Goal: Find specific page/section: Find specific page/section

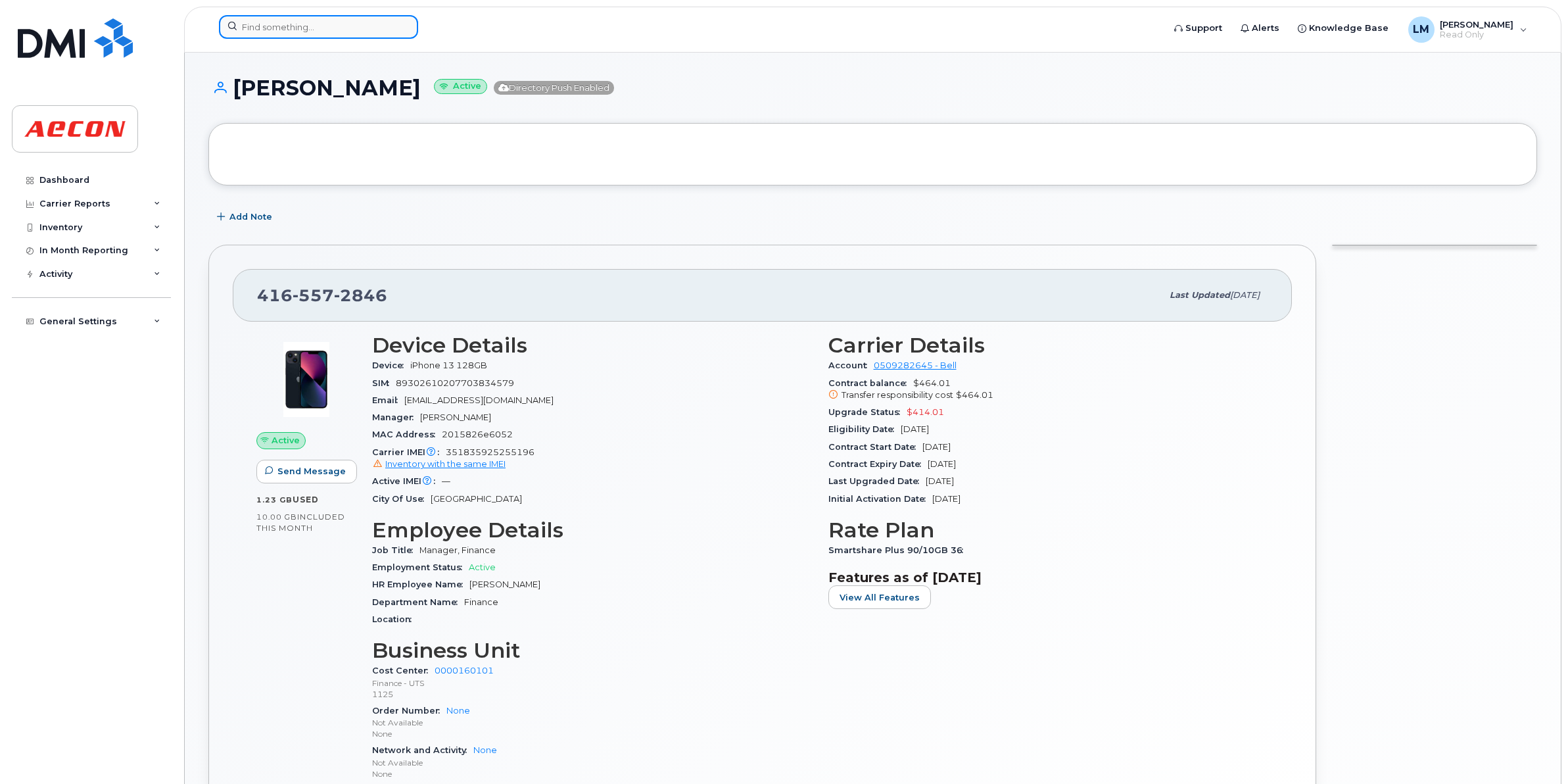
click at [317, 27] on input at bounding box center [318, 27] width 199 height 24
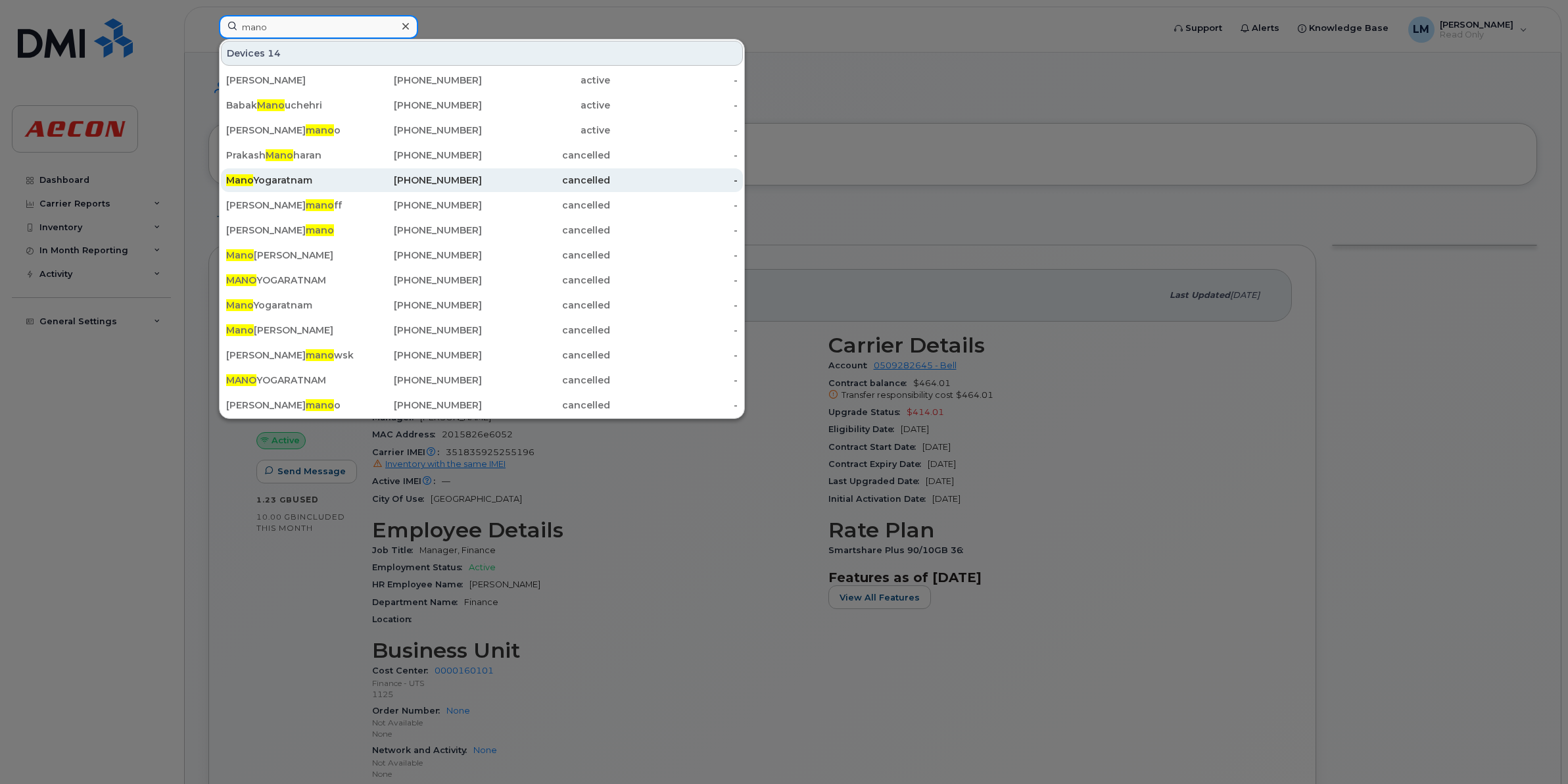
type input "mano"
click at [298, 185] on div "Mano Yogaratnam" at bounding box center [290, 180] width 128 height 13
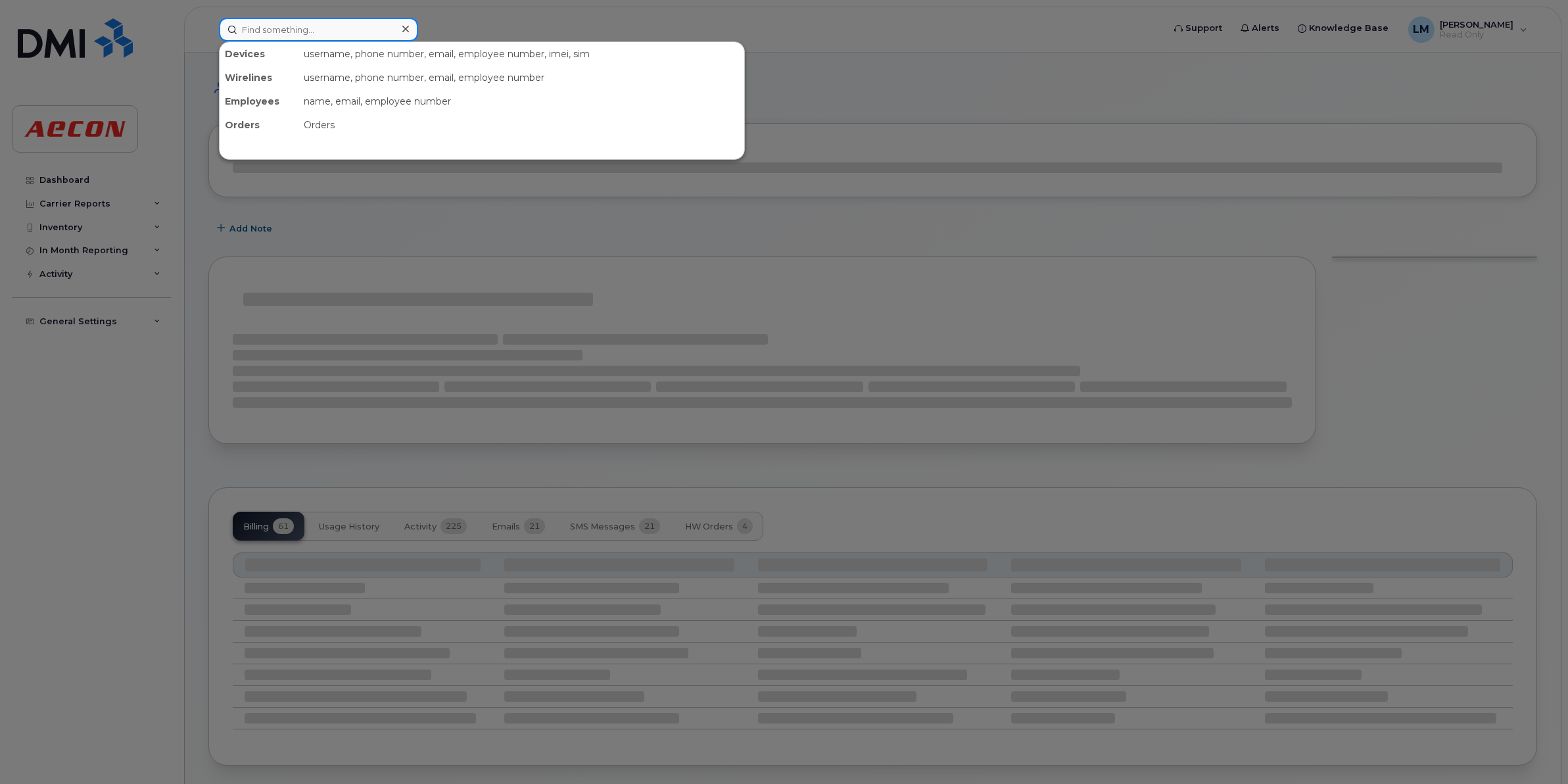
click at [311, 24] on input at bounding box center [318, 29] width 199 height 24
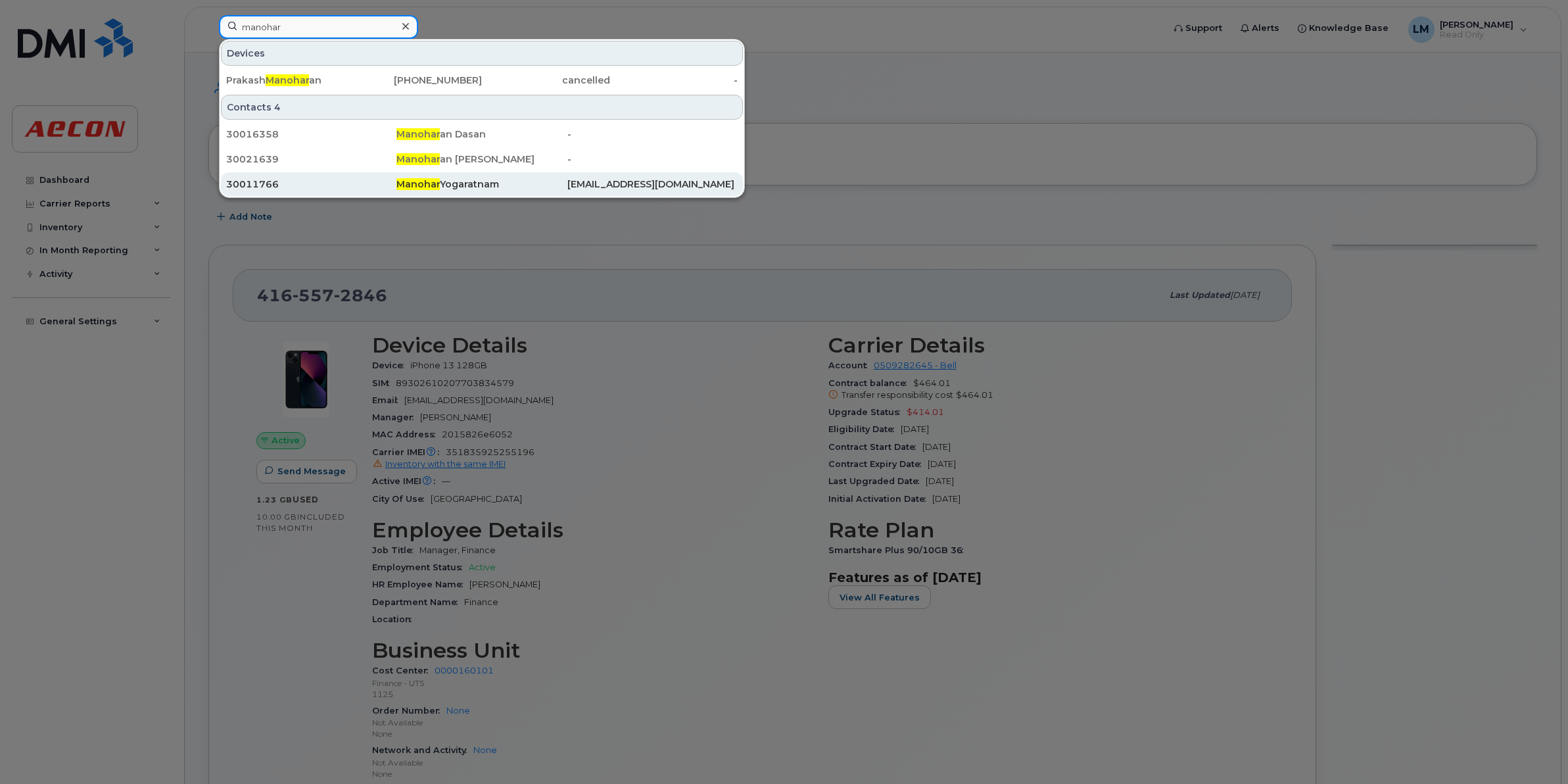
type input "manohar"
click at [405, 183] on span "Manohar" at bounding box center [418, 183] width 43 height 12
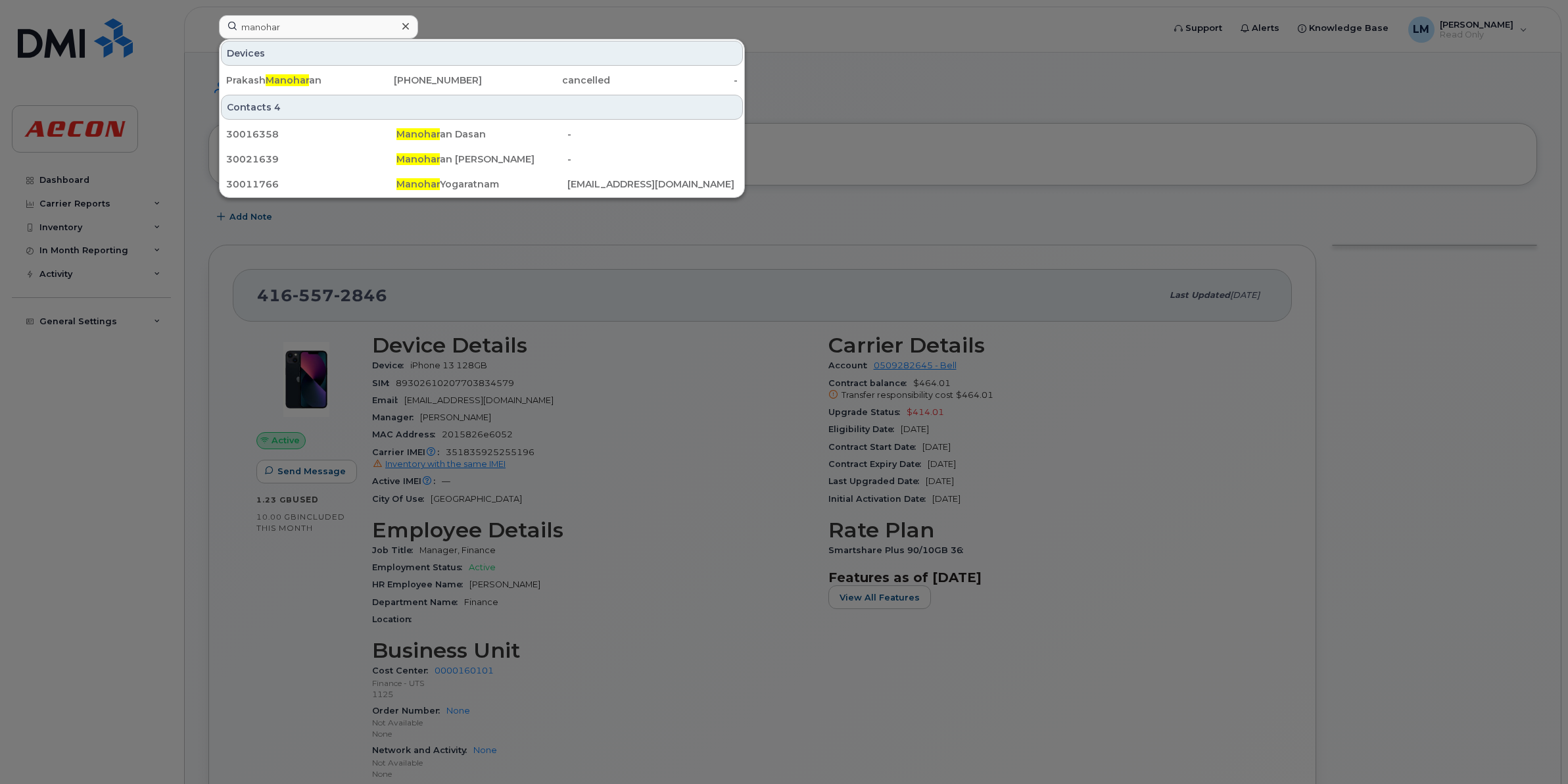
click at [404, 25] on icon at bounding box center [406, 26] width 7 height 10
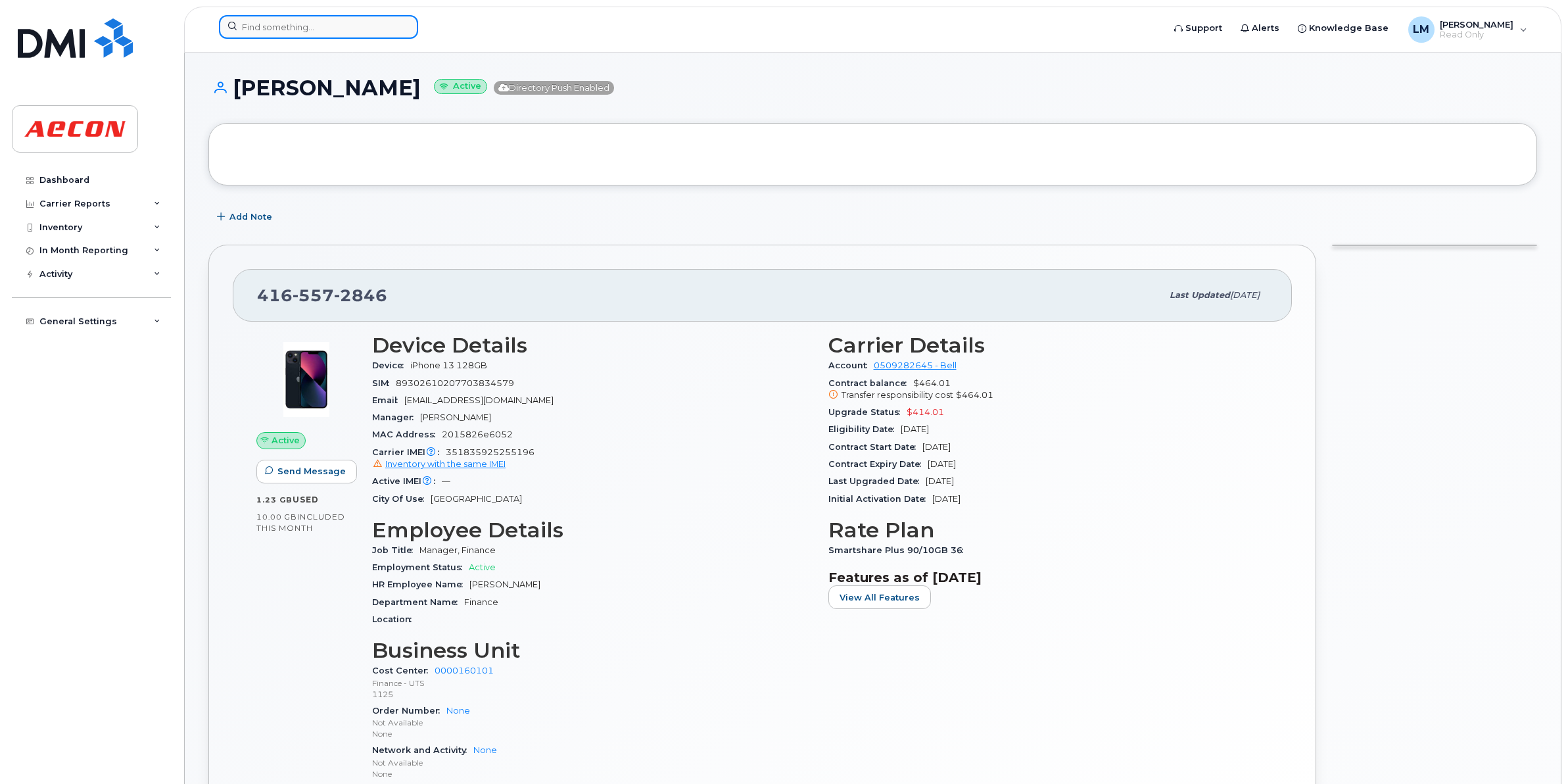
click at [348, 25] on input at bounding box center [318, 27] width 199 height 24
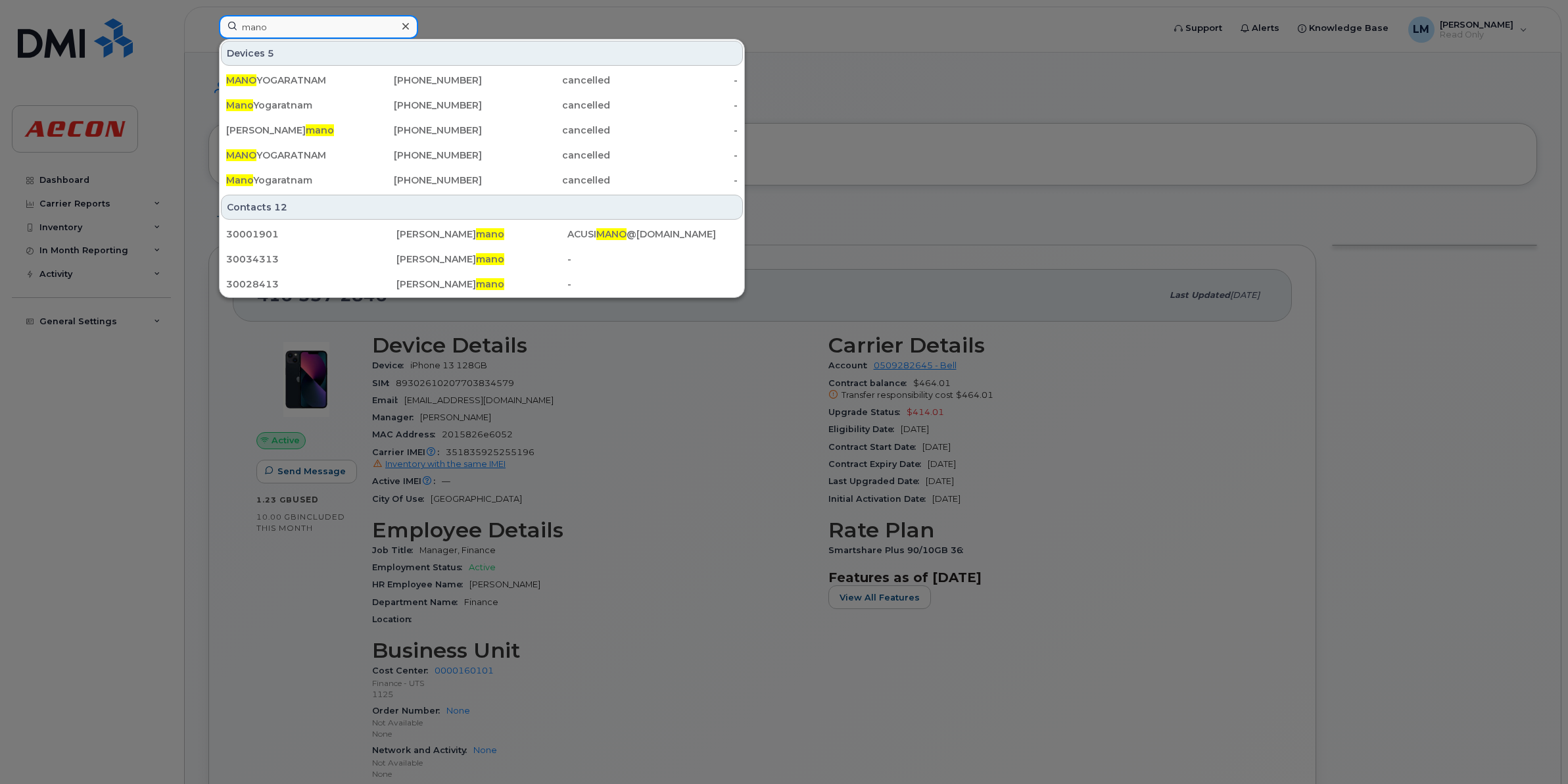
type input "mano"
click at [402, 25] on icon at bounding box center [406, 26] width 7 height 10
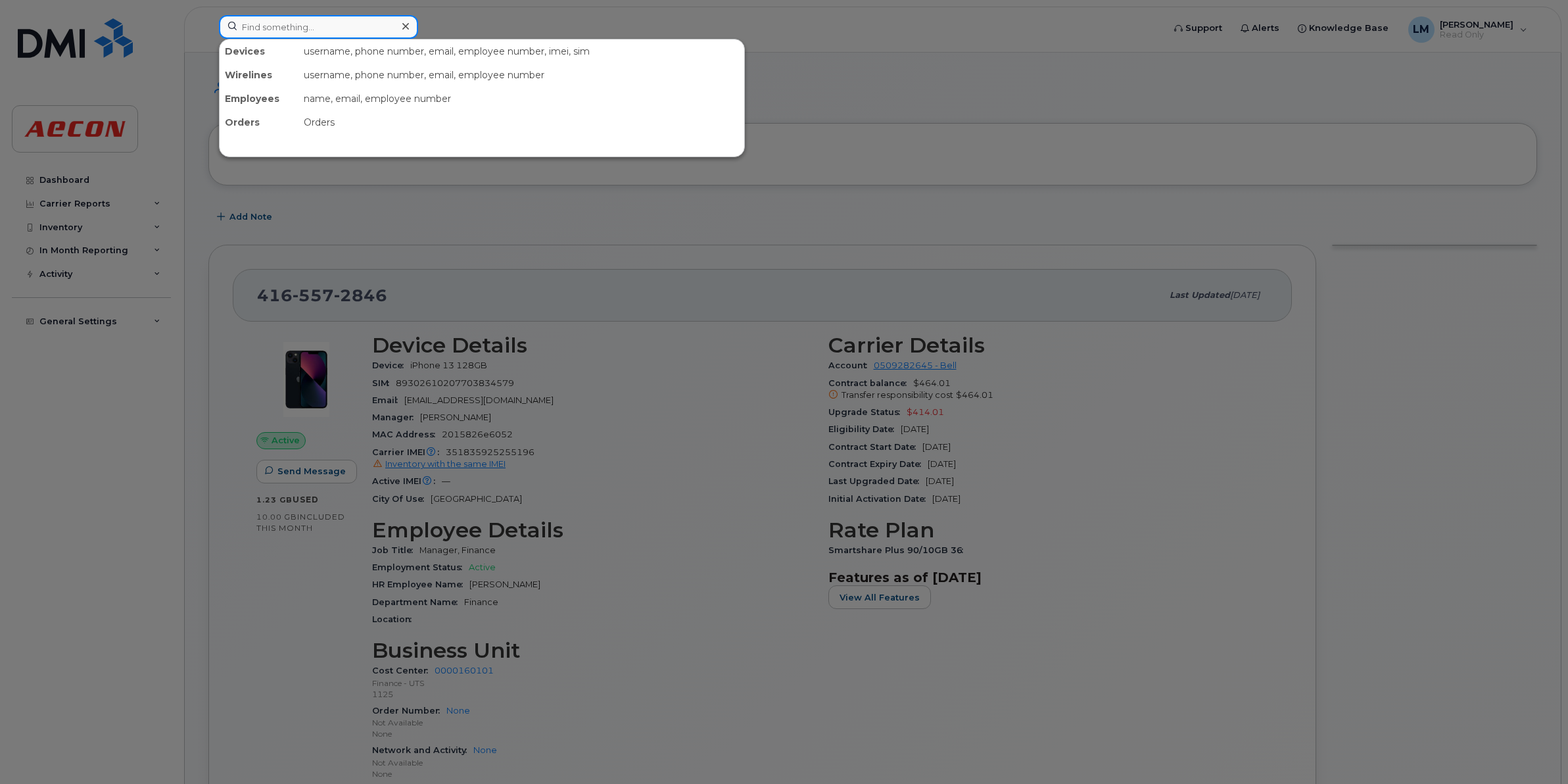
click at [262, 30] on input at bounding box center [318, 27] width 199 height 24
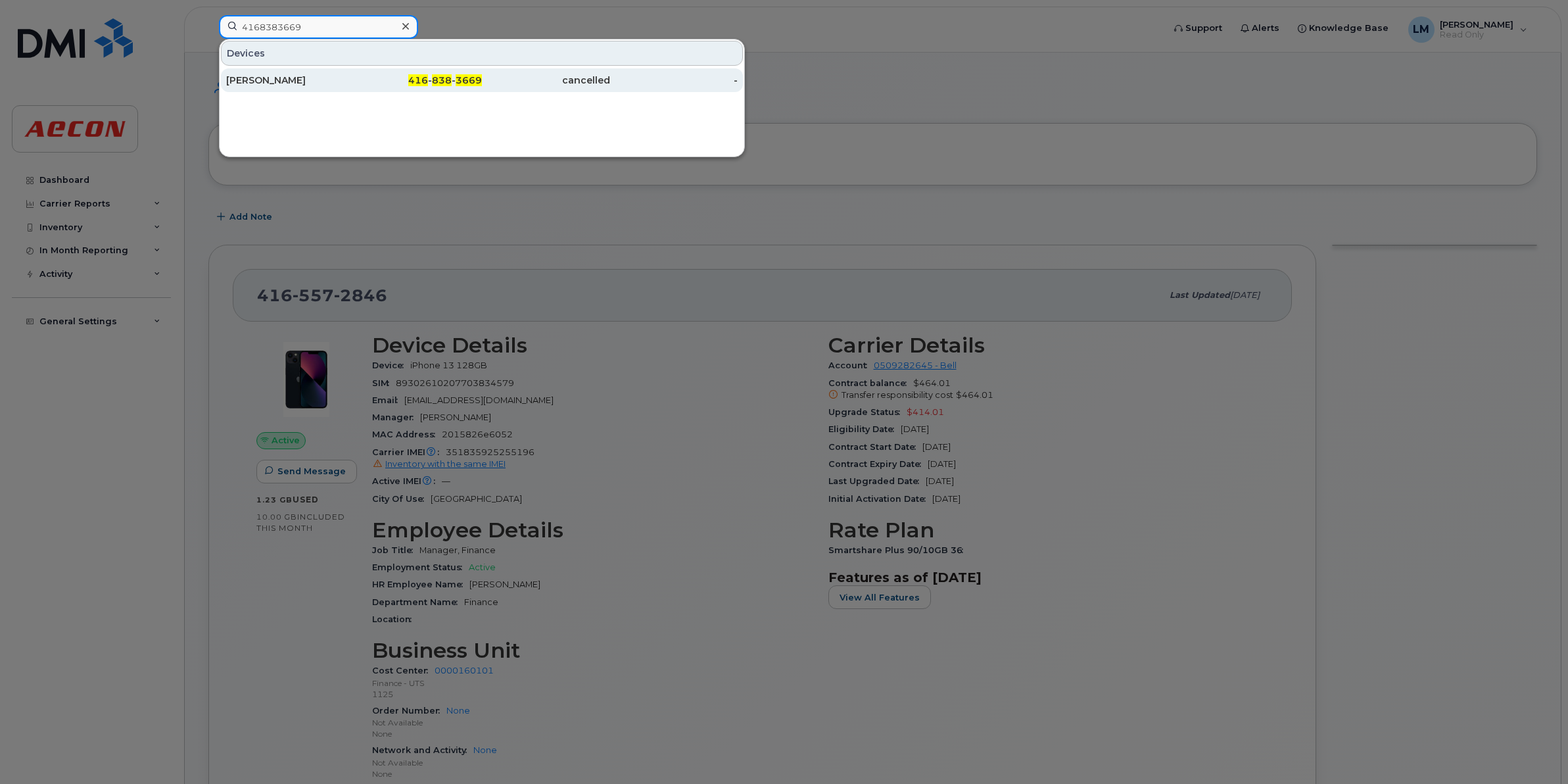
type input "4168383669"
click at [488, 86] on div "cancelled" at bounding box center [546, 80] width 128 height 13
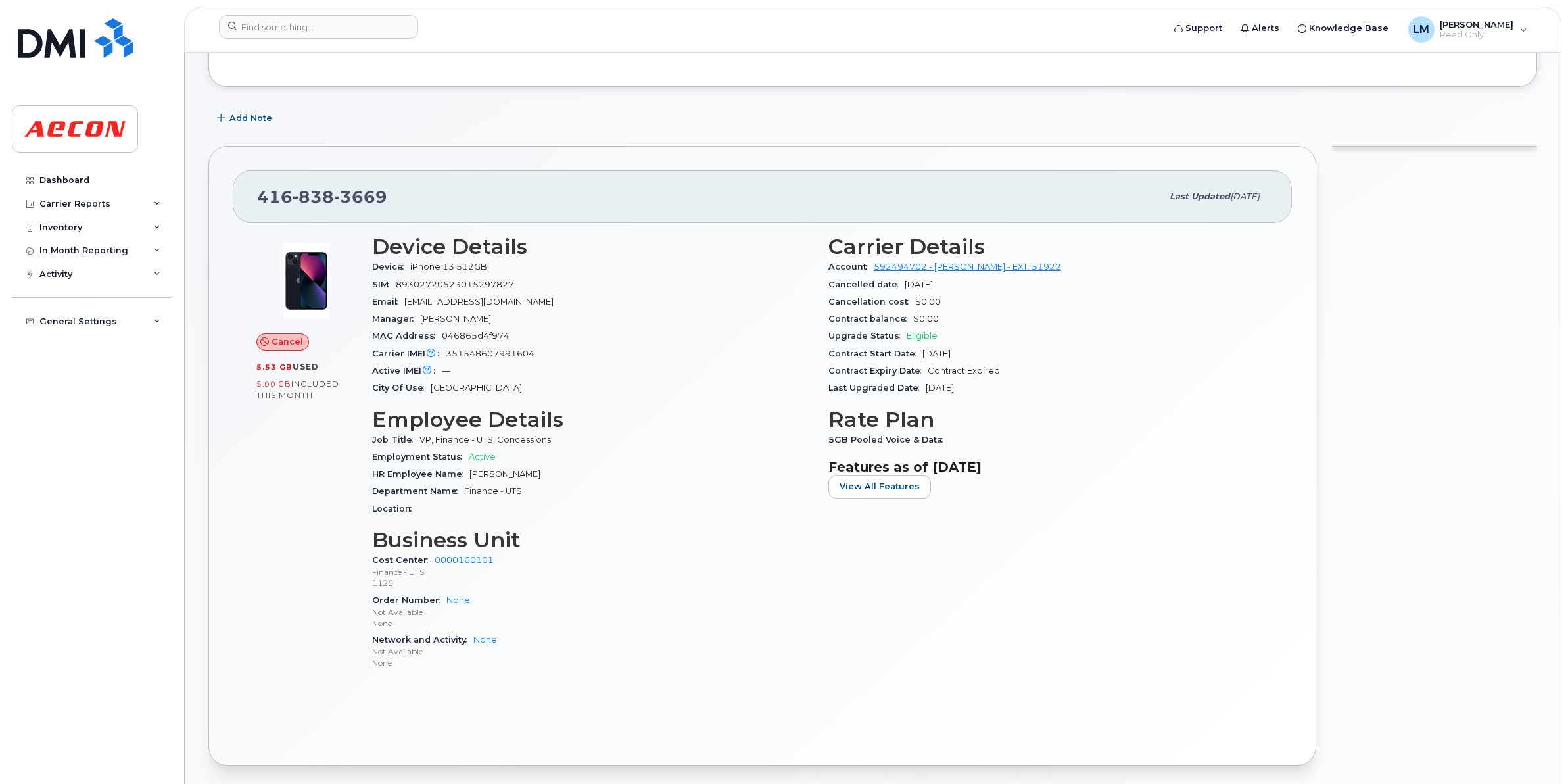
scroll to position [246, 0]
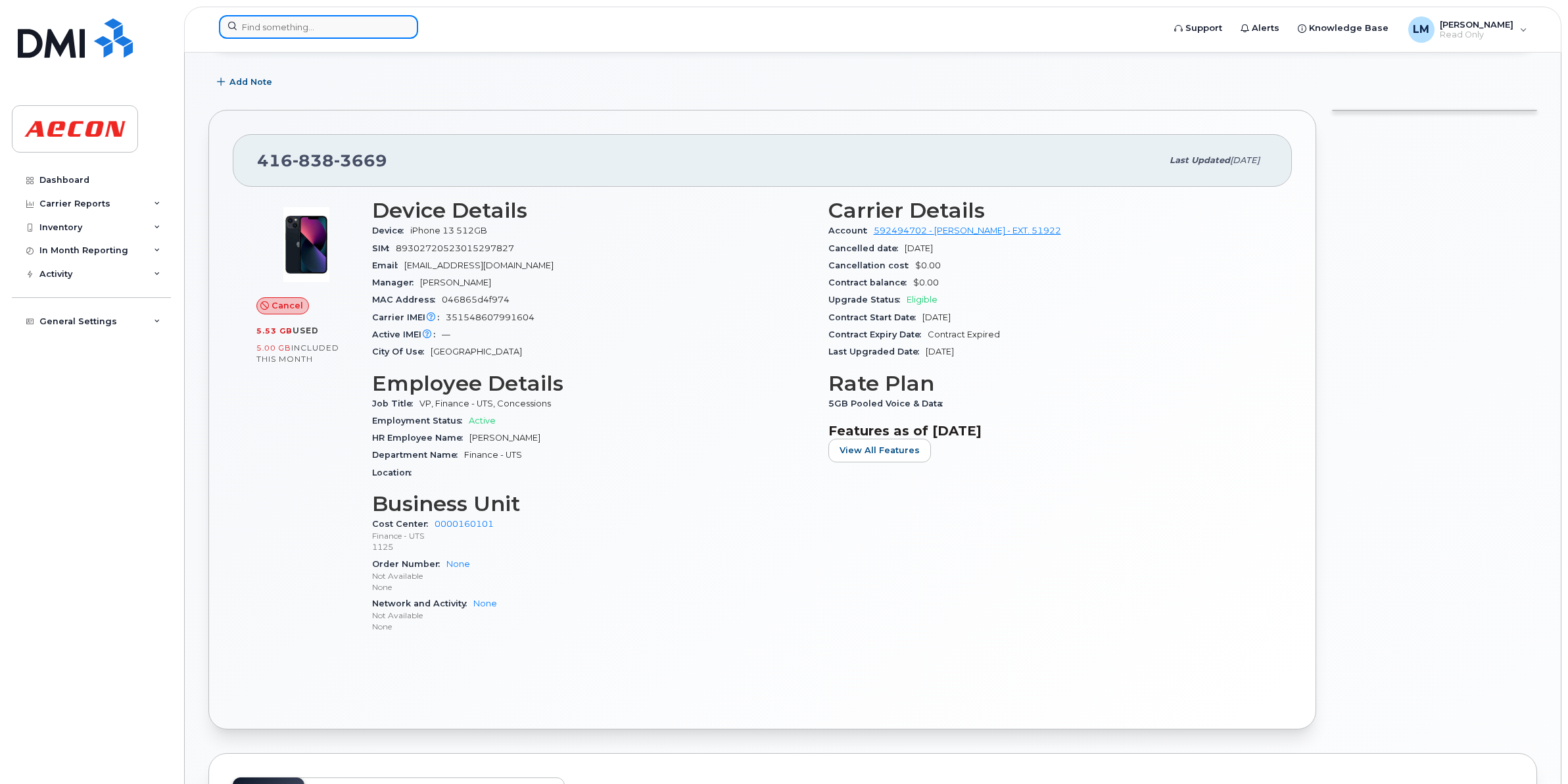
click at [304, 23] on input at bounding box center [318, 27] width 199 height 24
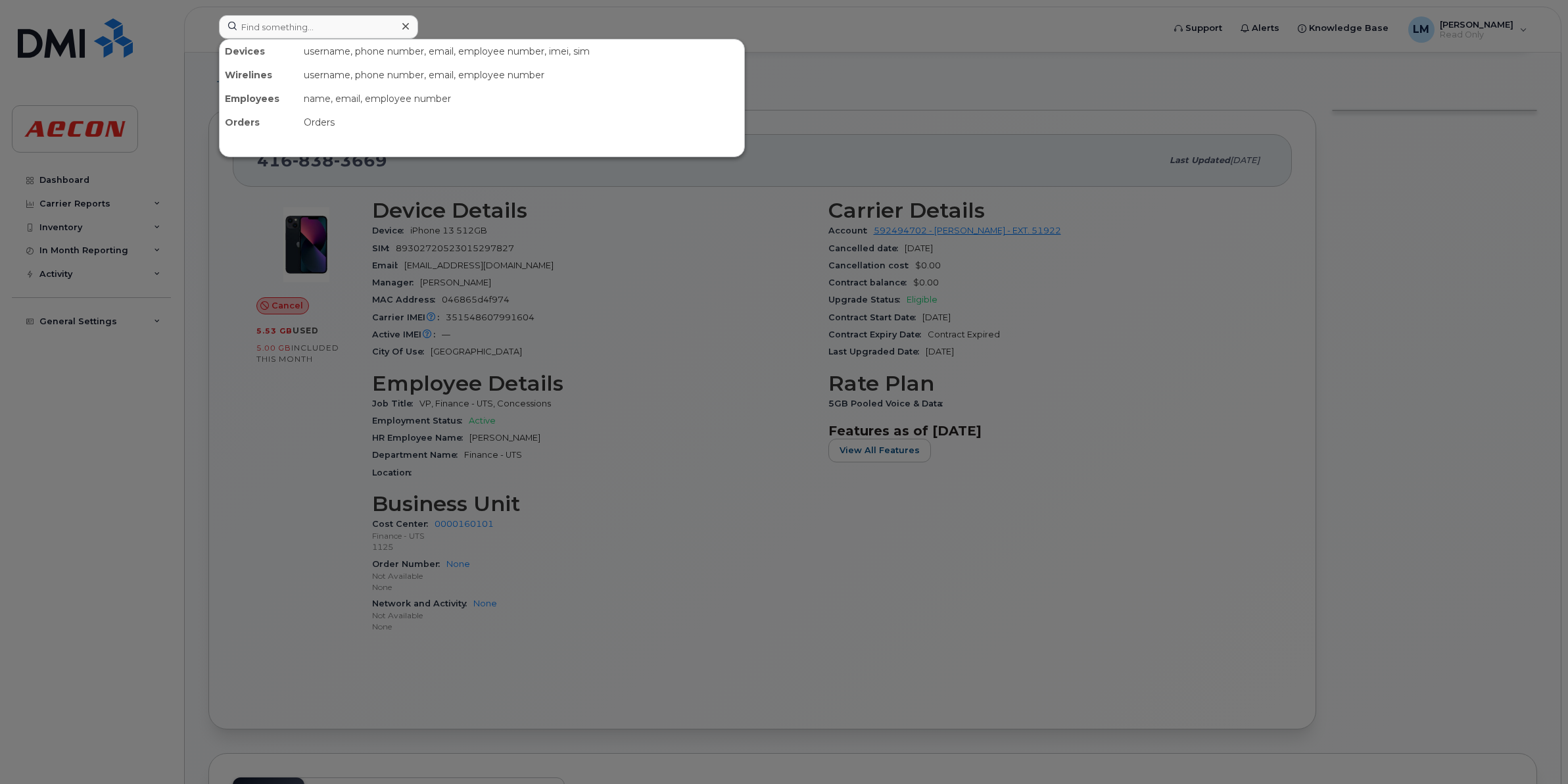
click at [689, 408] on div at bounding box center [784, 392] width 1568 height 784
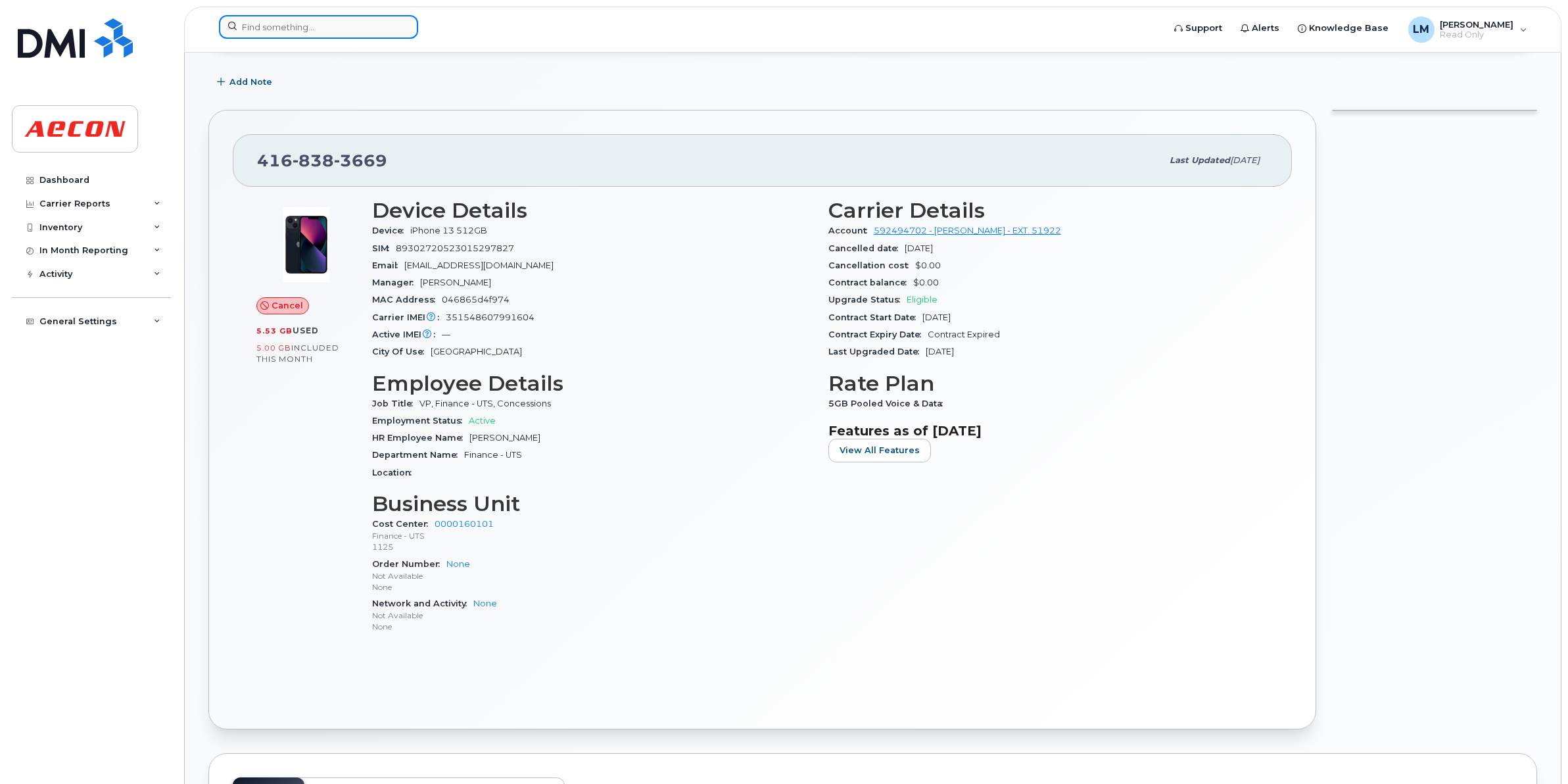
click at [283, 35] on input at bounding box center [318, 27] width 199 height 24
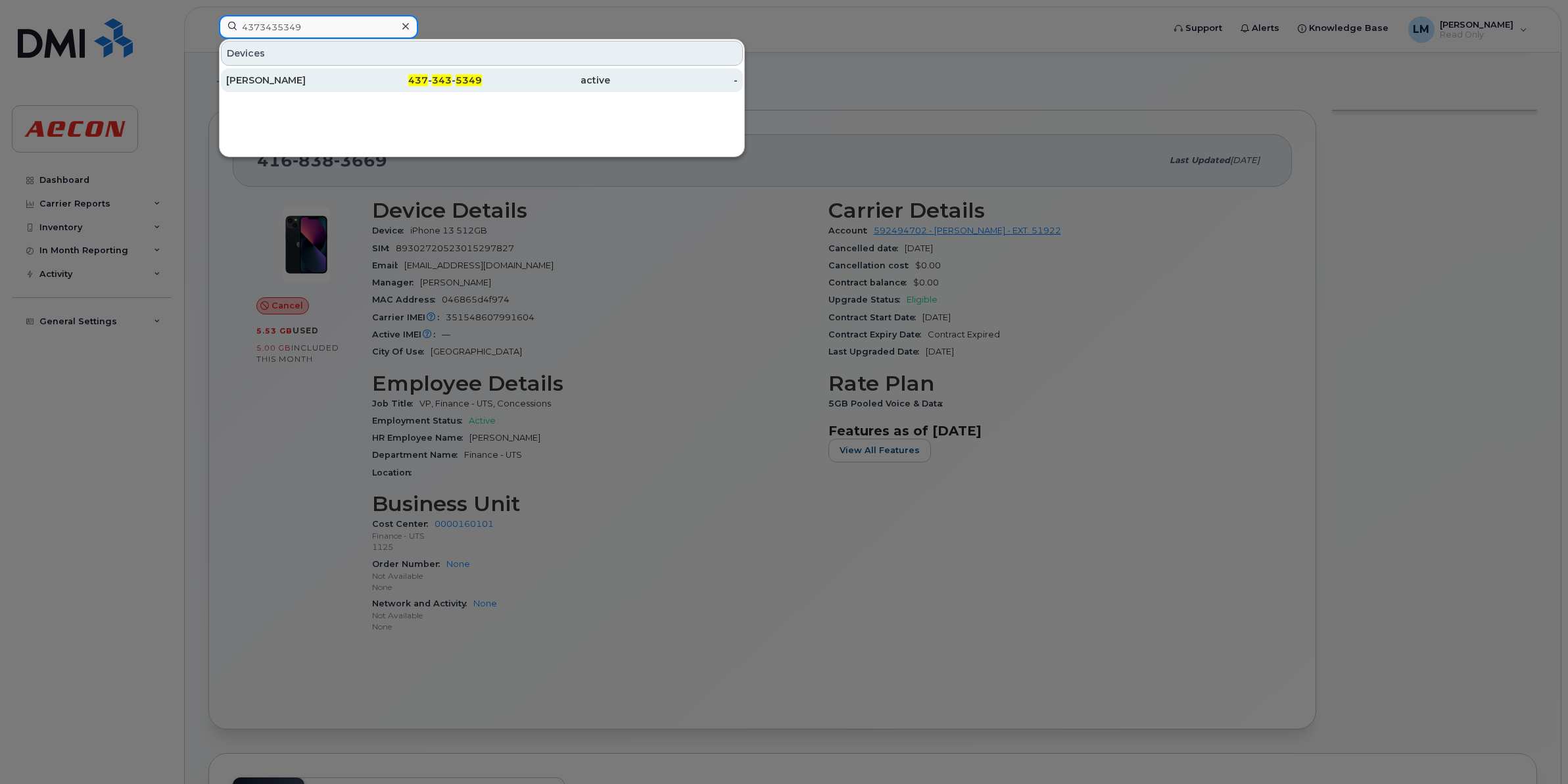
type input "4373435349"
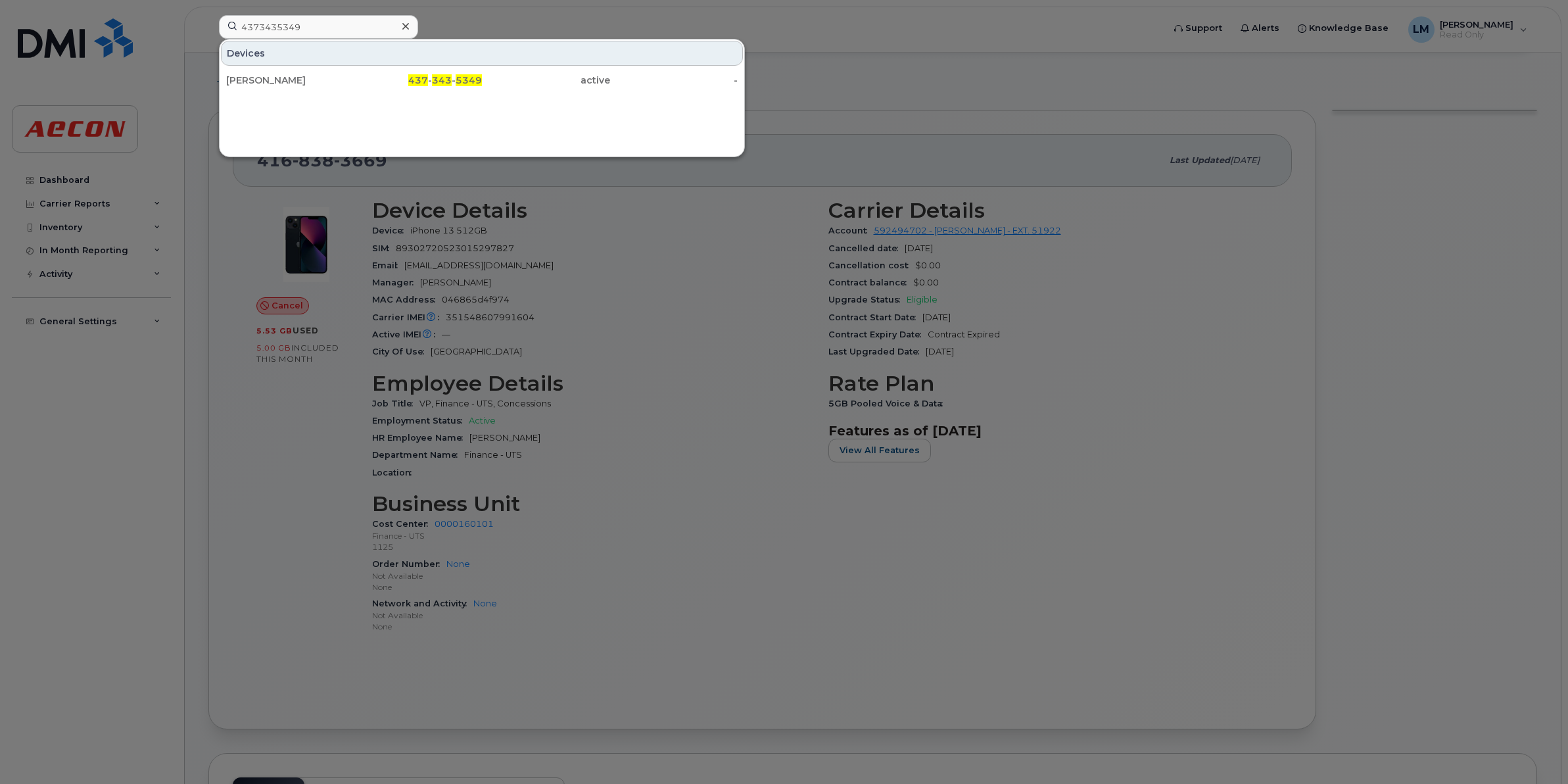
drag, startPoint x: 276, startPoint y: 83, endPoint x: 278, endPoint y: 97, distance: 14.1
click at [276, 83] on div "[PERSON_NAME]" at bounding box center [290, 80] width 128 height 13
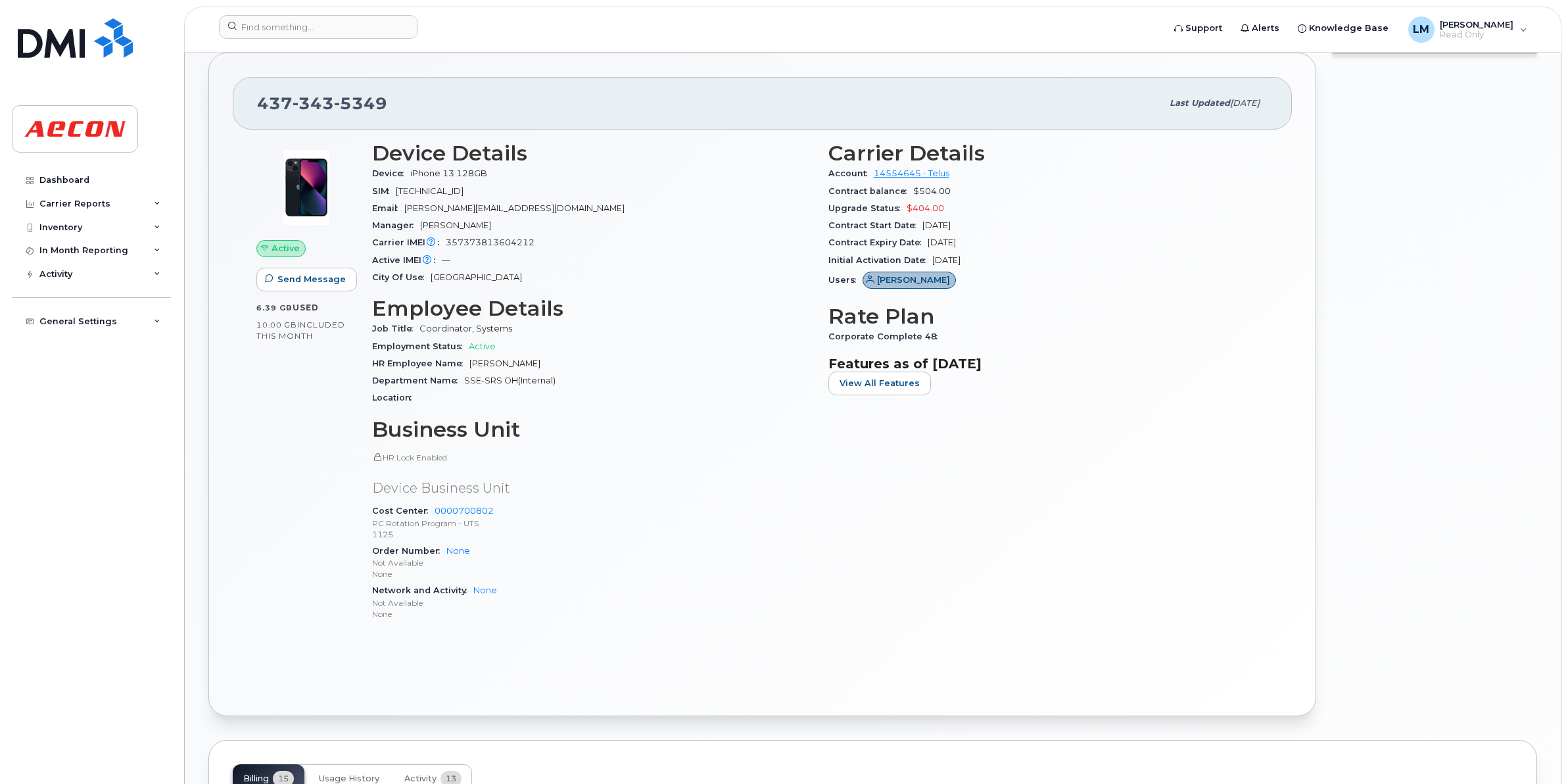
scroll to position [329, 0]
